Goal: Find specific page/section: Find specific page/section

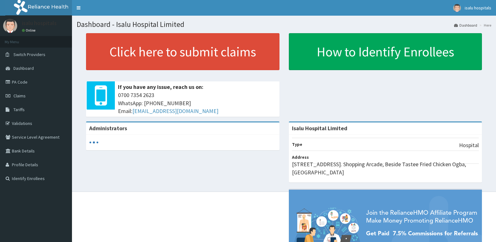
click at [25, 78] on link "PA Code" at bounding box center [36, 82] width 72 height 14
click at [18, 83] on link "PA Code" at bounding box center [36, 82] width 72 height 14
click at [20, 85] on link "PA Code" at bounding box center [36, 82] width 72 height 14
click at [33, 80] on link "PA Code" at bounding box center [36, 82] width 72 height 14
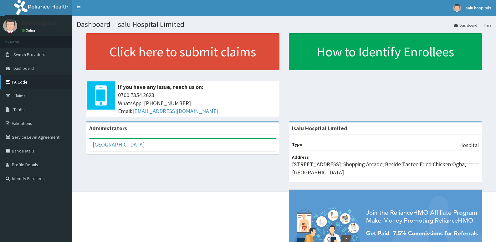
click at [31, 83] on link "PA Code" at bounding box center [36, 82] width 72 height 14
click at [24, 80] on link "PA Code" at bounding box center [36, 82] width 72 height 14
